Goal: Check status

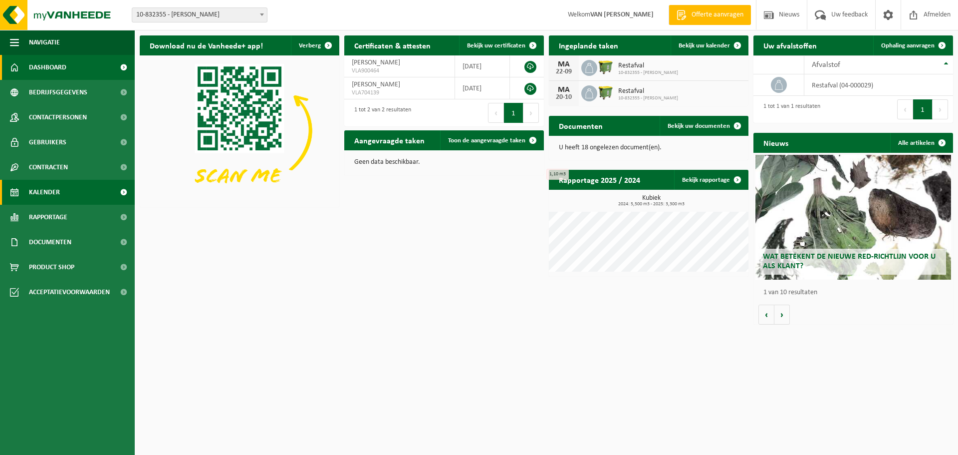
click at [60, 194] on link "Kalender" at bounding box center [67, 192] width 135 height 25
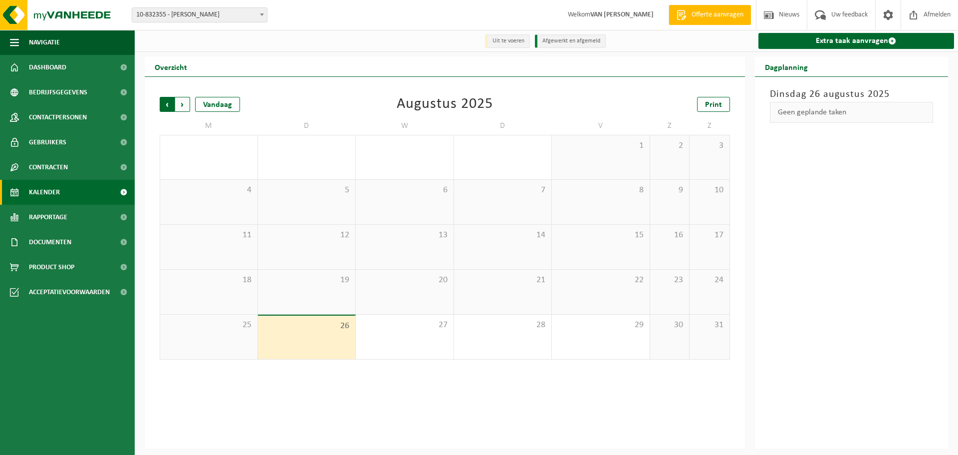
click at [183, 107] on span "Volgende" at bounding box center [182, 104] width 15 height 15
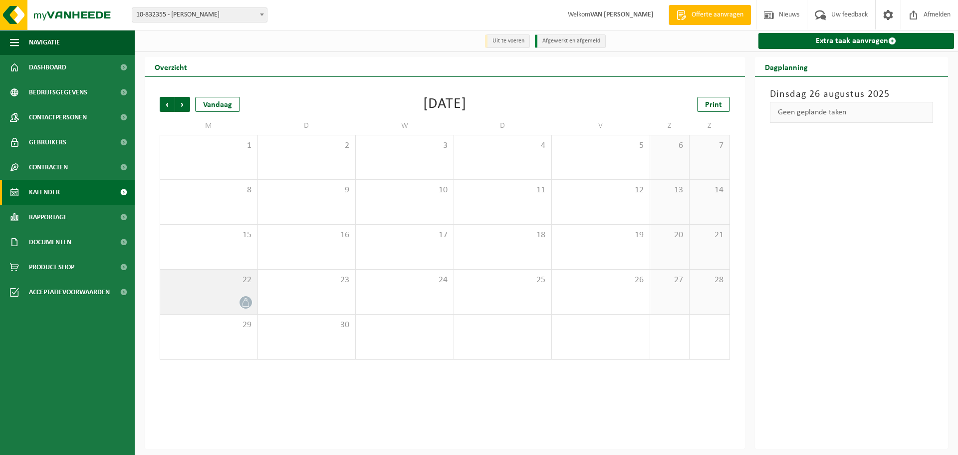
click at [222, 299] on div at bounding box center [208, 302] width 87 height 13
